Goal: Transaction & Acquisition: Purchase product/service

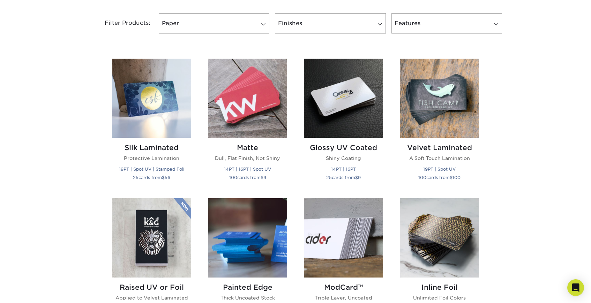
scroll to position [296, 0]
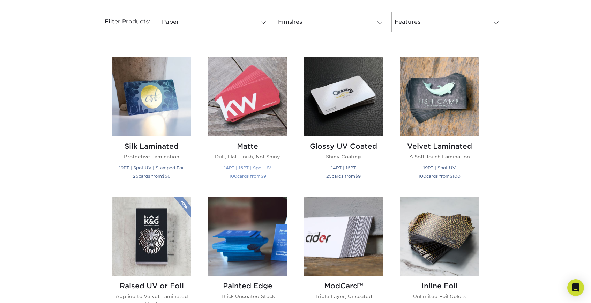
click at [260, 120] on img at bounding box center [247, 96] width 79 height 79
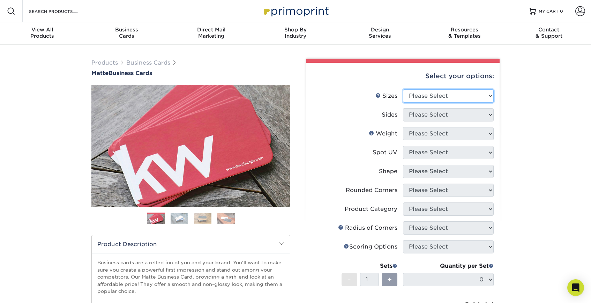
click at [475, 95] on select "Please Select 1.5" x 3.5" - Mini 1.75" x 3.5" - Mini 2" x 2" - Square 2" x 3" -…" at bounding box center [448, 95] width 91 height 13
select select "2.00x3.50"
click at [403, 89] on select "Please Select 1.5" x 3.5" - Mini 1.75" x 3.5" - Mini 2" x 2" - Square 2" x 3" -…" at bounding box center [448, 95] width 91 height 13
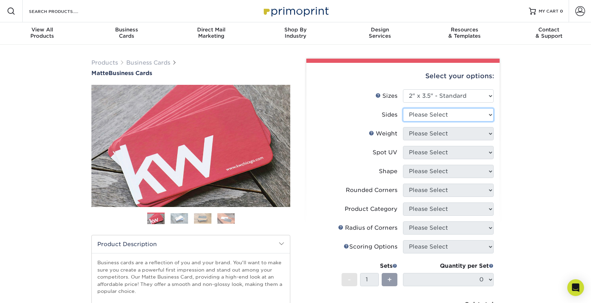
click at [475, 110] on select "Please Select Print Both Sides Print Front Only" at bounding box center [448, 114] width 91 height 13
select select "13abbda7-1d64-4f25-8bb2-c179b224825d"
click at [403, 108] on select "Please Select Print Both Sides Print Front Only" at bounding box center [448, 114] width 91 height 13
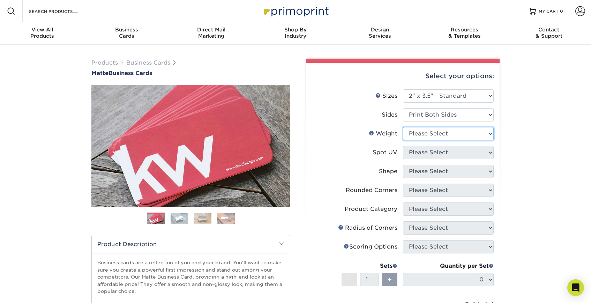
click at [469, 134] on select "Please Select 16PT 14PT" at bounding box center [448, 133] width 91 height 13
select select "16PT"
click at [403, 127] on select "Please Select 16PT 14PT" at bounding box center [448, 133] width 91 height 13
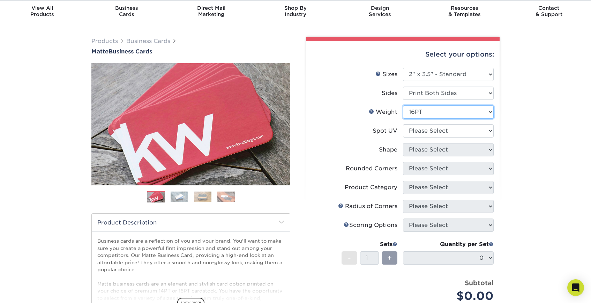
scroll to position [25, 0]
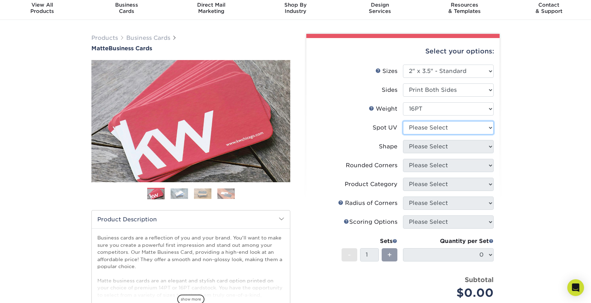
click at [467, 124] on select "Please Select No Spot UV Front and Back (Both Sides) Front Only Back Only" at bounding box center [448, 127] width 91 height 13
drag, startPoint x: 374, startPoint y: 126, endPoint x: 397, endPoint y: 127, distance: 23.4
click at [397, 127] on div "Spot UV" at bounding box center [385, 128] width 25 height 8
copy div "Spot UV"
click at [481, 130] on select "Please Select No Spot UV Front and Back (Both Sides) Front Only Back Only" at bounding box center [448, 127] width 91 height 13
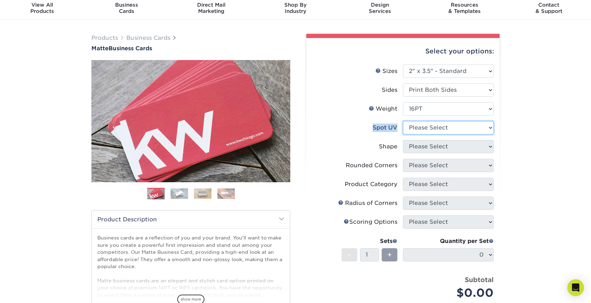
select select "3"
click at [403, 121] on select "Please Select No Spot UV Front and Back (Both Sides) Front Only Back Only" at bounding box center [448, 127] width 91 height 13
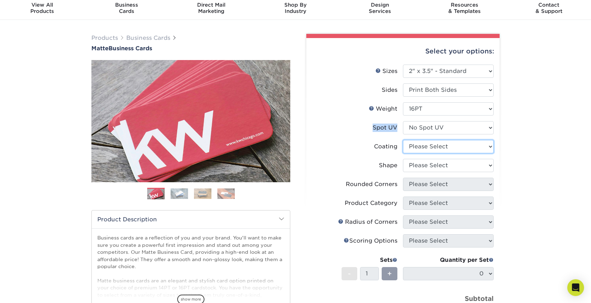
click at [481, 147] on select at bounding box center [448, 146] width 91 height 13
select select "121bb7b5-3b4d-429f-bd8d-bbf80e953313"
click at [403, 140] on select at bounding box center [448, 146] width 91 height 13
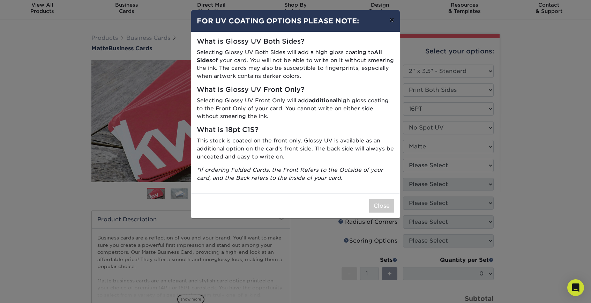
click at [390, 21] on button "×" at bounding box center [392, 20] width 16 height 20
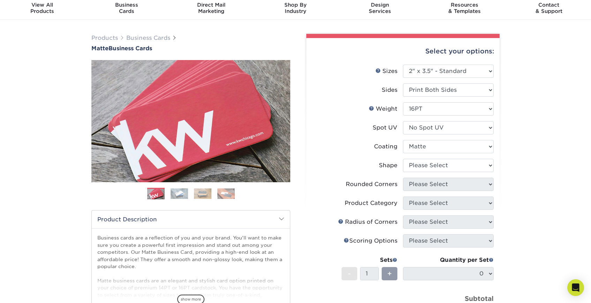
click at [508, 165] on div "Products Business Cards Matte Business Cards Previous Next 100 $ 9" at bounding box center [295, 222] width 591 height 404
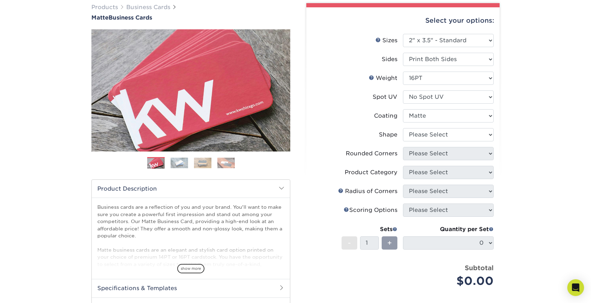
scroll to position [57, 0]
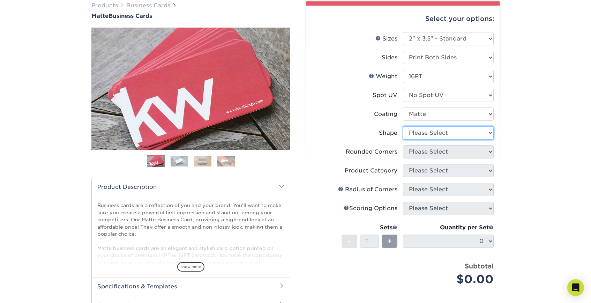
click at [470, 132] on select "Please Select Standard Oval" at bounding box center [448, 132] width 91 height 13
select select "standard"
click at [403, 126] on select "Please Select Standard Oval" at bounding box center [448, 132] width 91 height 13
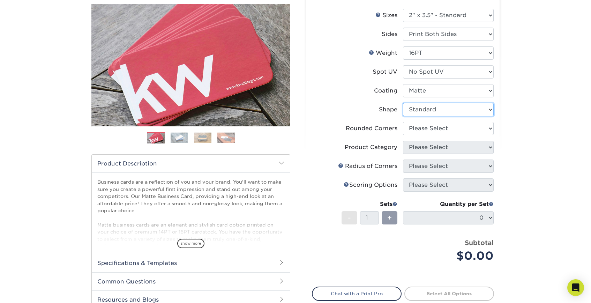
scroll to position [82, 0]
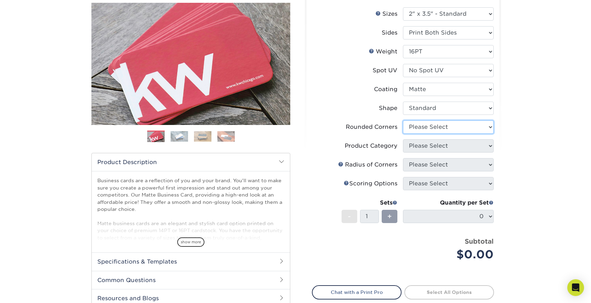
click at [476, 125] on select "Please Select Yes - Round 2 Corners Yes - Round 4 Corners No" at bounding box center [448, 126] width 91 height 13
select select "0"
click at [403, 120] on select "Please Select Yes - Round 2 Corners Yes - Round 4 Corners No" at bounding box center [448, 126] width 91 height 13
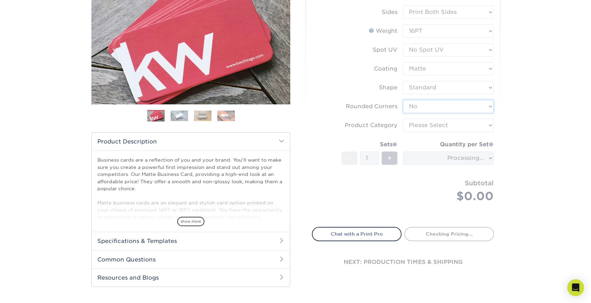
scroll to position [104, 0]
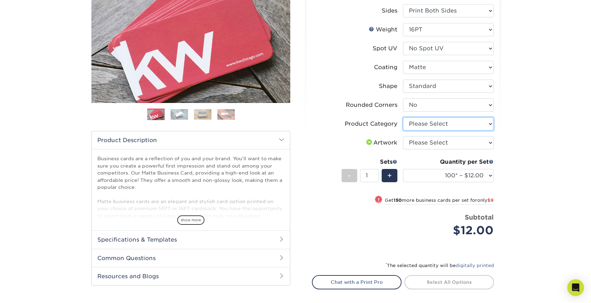
click at [483, 124] on select "Please Select Business Cards" at bounding box center [448, 123] width 91 height 13
select select "3b5148f1-0588-4f88-a218-97bcfdce65c1"
click at [403, 117] on select "Please Select Business Cards" at bounding box center [448, 123] width 91 height 13
click at [482, 144] on select "Please Select I will upload files I need a design - $100" at bounding box center [448, 142] width 91 height 13
select select "upload"
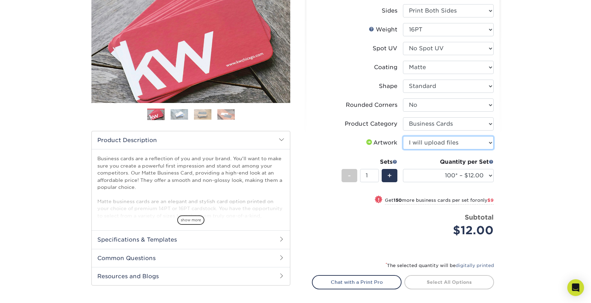
click at [403, 136] on select "Please Select I will upload files I need a design - $100" at bounding box center [448, 142] width 91 height 13
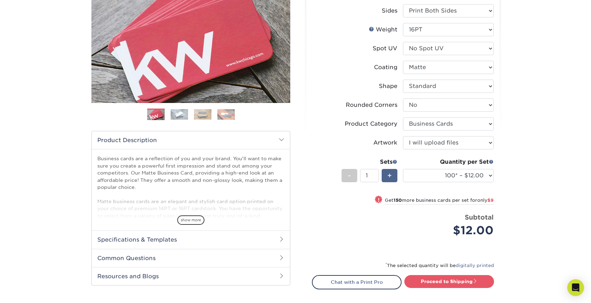
click at [393, 175] on div "+" at bounding box center [390, 175] width 16 height 13
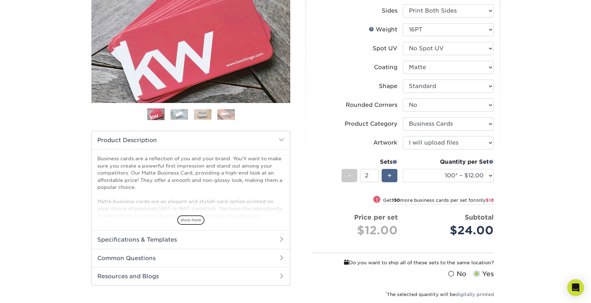
click at [393, 175] on div "+" at bounding box center [390, 175] width 16 height 13
click at [395, 179] on div "+" at bounding box center [390, 175] width 16 height 13
type input "4"
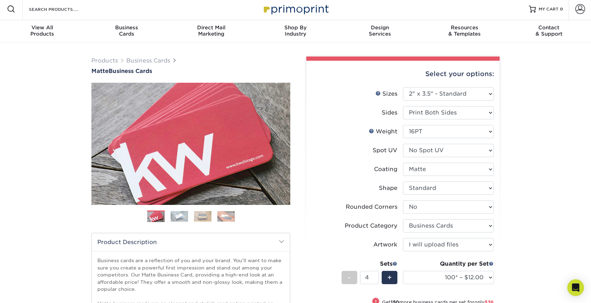
scroll to position [0, 0]
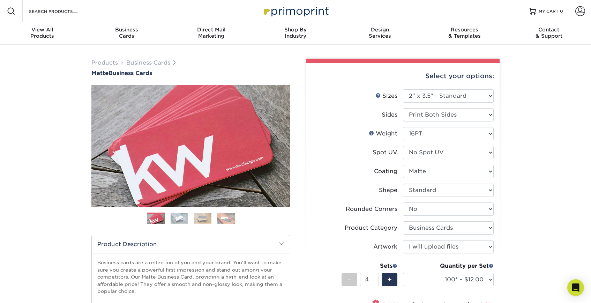
click at [178, 217] on img at bounding box center [179, 218] width 17 height 11
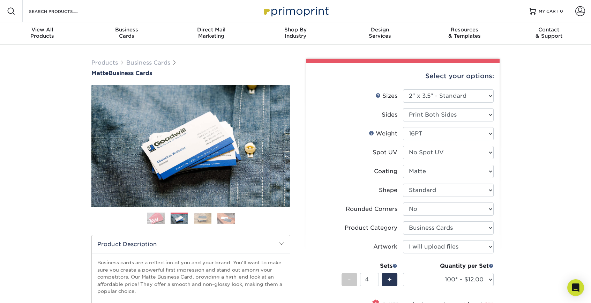
click at [199, 218] on img at bounding box center [202, 218] width 17 height 11
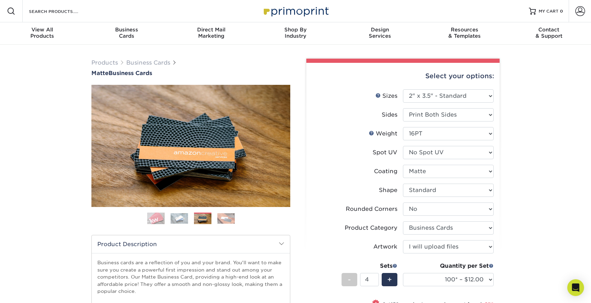
click at [217, 219] on ol at bounding box center [190, 220] width 199 height 17
click at [156, 217] on img at bounding box center [155, 218] width 17 height 17
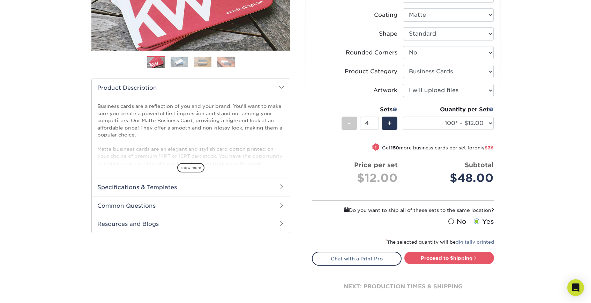
scroll to position [201, 0]
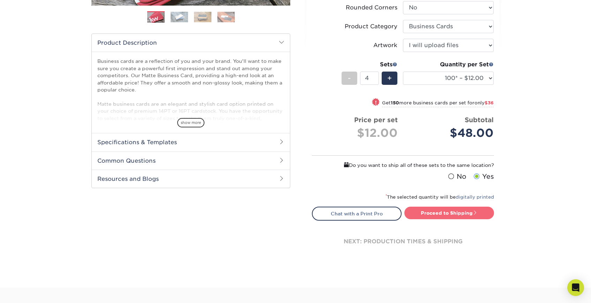
click at [445, 210] on link "Proceed to Shipping" at bounding box center [449, 213] width 90 height 13
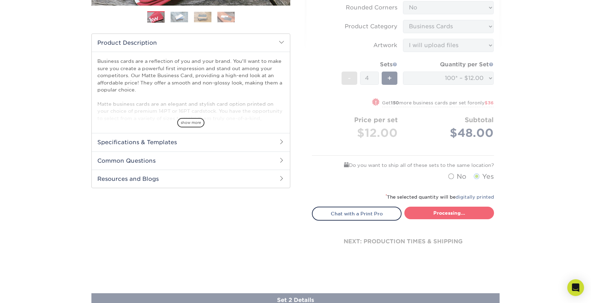
type input "Set 1"
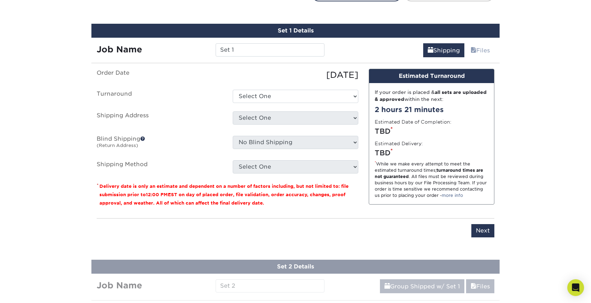
scroll to position [426, 0]
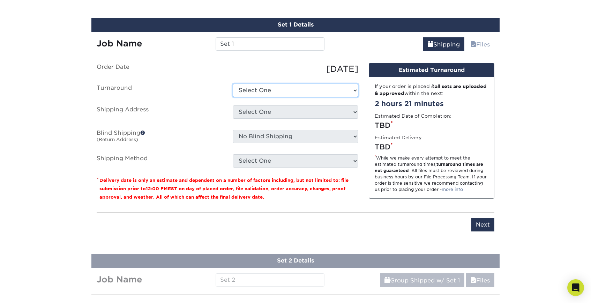
click at [293, 94] on select "Select One 2-4 Business Days 2 Day Next Business Day" at bounding box center [296, 90] width 126 height 13
select select "c2e4b62e-f2c4-4838-a8c2-a74d48cdd9a8"
click at [233, 84] on select "Select One 2-4 Business Days 2 Day Next Business Day" at bounding box center [296, 90] width 126 height 13
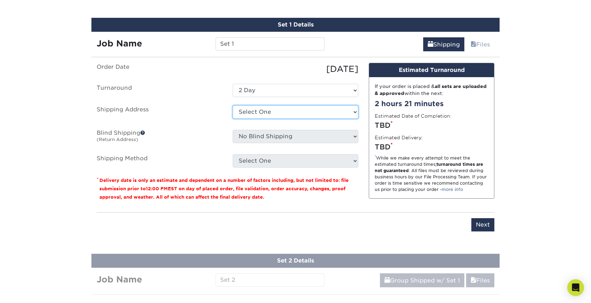
click at [291, 112] on select "Select One + Add New Address - Login" at bounding box center [296, 111] width 126 height 13
select select "newaddress"
click at [233, 105] on select "Select One + Add New Address - Login" at bounding box center [296, 111] width 126 height 13
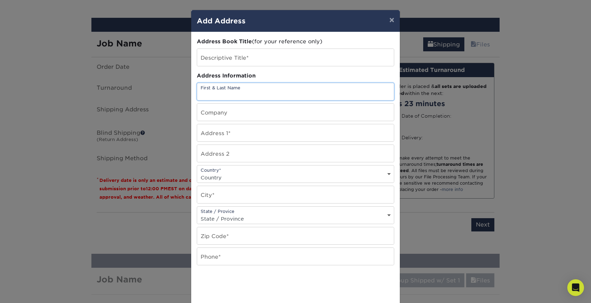
click at [229, 92] on input "text" at bounding box center [295, 91] width 197 height 17
type input "[PERSON_NAME]"
type input "[STREET_ADDRESS]"
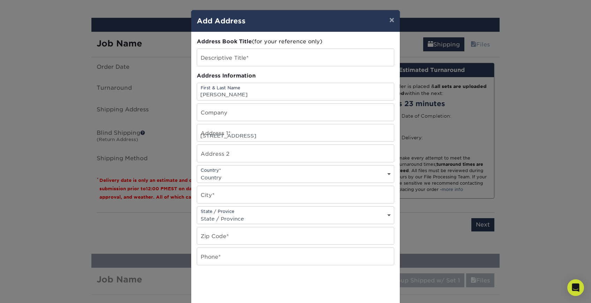
select select "US"
type input "[GEOGRAPHIC_DATA]"
select select "FL"
type input "33149"
type input "7867167091"
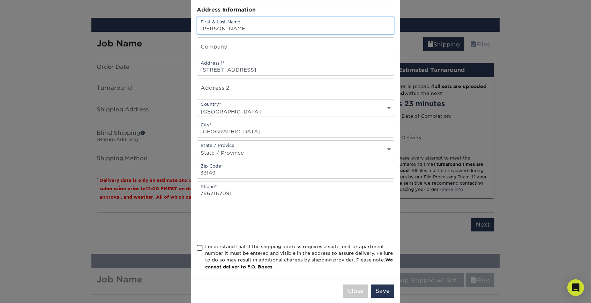
scroll to position [67, 0]
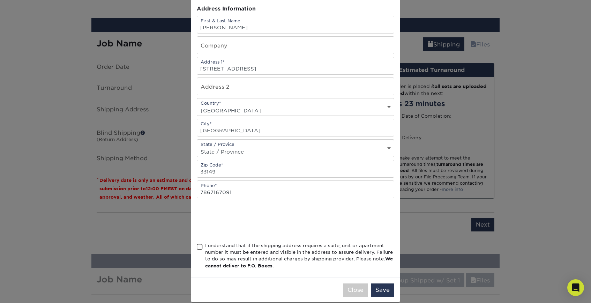
click at [199, 246] on span at bounding box center [200, 247] width 6 height 7
click at [0, 0] on input "I understand that if the shipping address requires a suite, unit or apartment n…" at bounding box center [0, 0] width 0 height 0
click at [378, 289] on button "Save" at bounding box center [382, 289] width 23 height 13
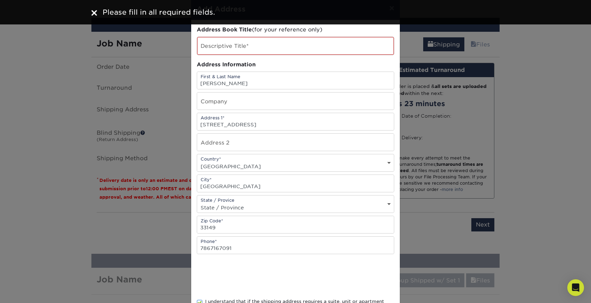
scroll to position [0, 0]
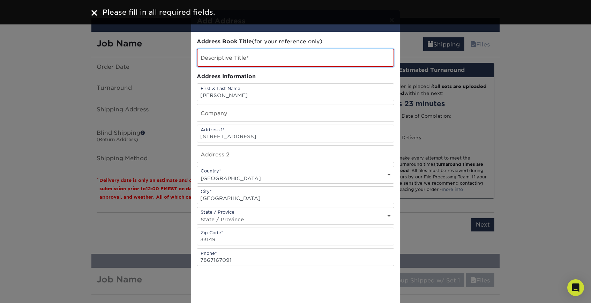
click at [253, 64] on input "text" at bounding box center [295, 58] width 197 height 18
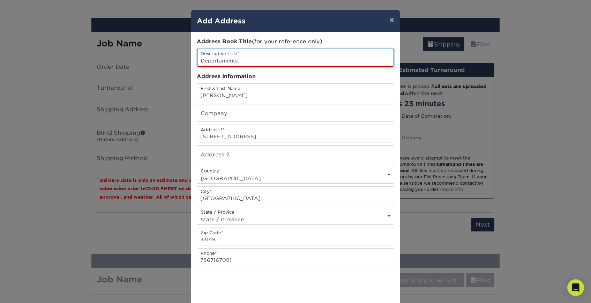
scroll to position [77, 0]
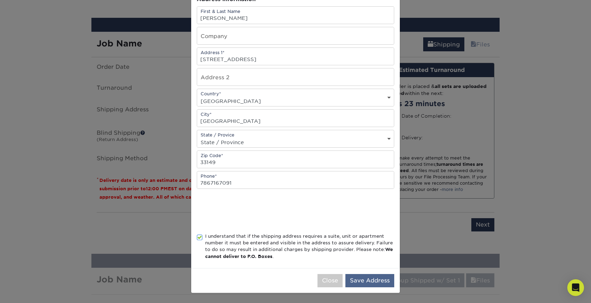
type input "Departamento"
click at [371, 284] on button "Save Address" at bounding box center [369, 280] width 49 height 13
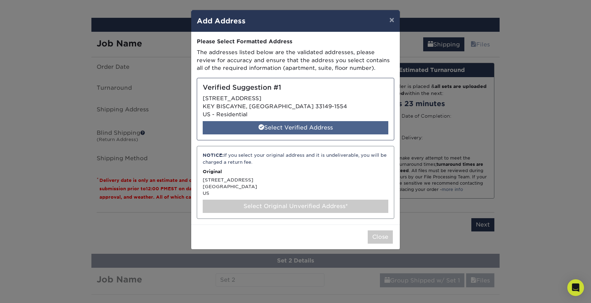
click at [312, 128] on div "Select Verified Address" at bounding box center [296, 127] width 186 height 13
select select "286852"
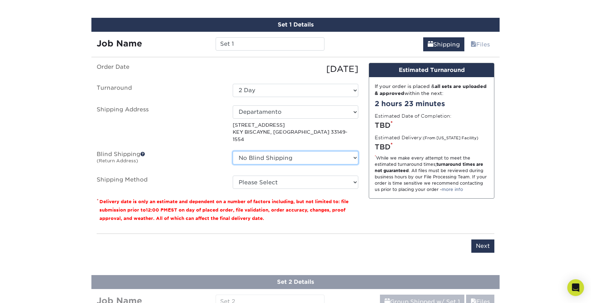
click at [337, 152] on select "No Blind Shipping + Add New Address" at bounding box center [296, 157] width 126 height 13
click at [233, 151] on select "No Blind Shipping + Add New Address" at bounding box center [296, 157] width 126 height 13
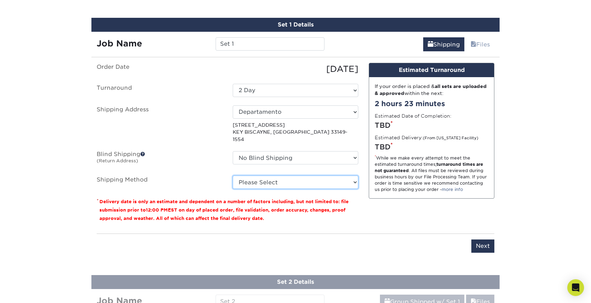
click at [337, 176] on select "Please Select 3 Day Shipping Service (+$24.95) 2 Day Air Shipping (+$25.45) Gro…" at bounding box center [296, 182] width 126 height 13
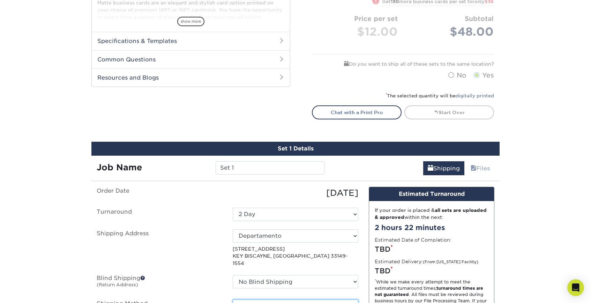
scroll to position [301, 0]
